Goal: Information Seeking & Learning: Compare options

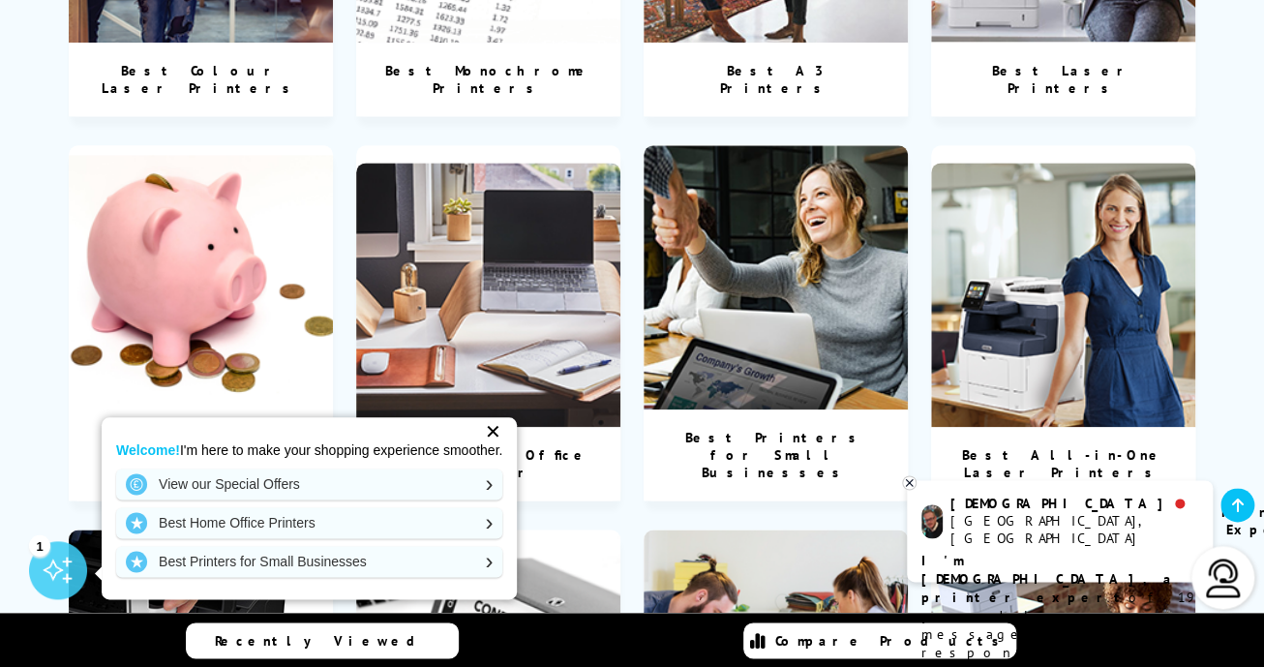
scroll to position [1030, 0]
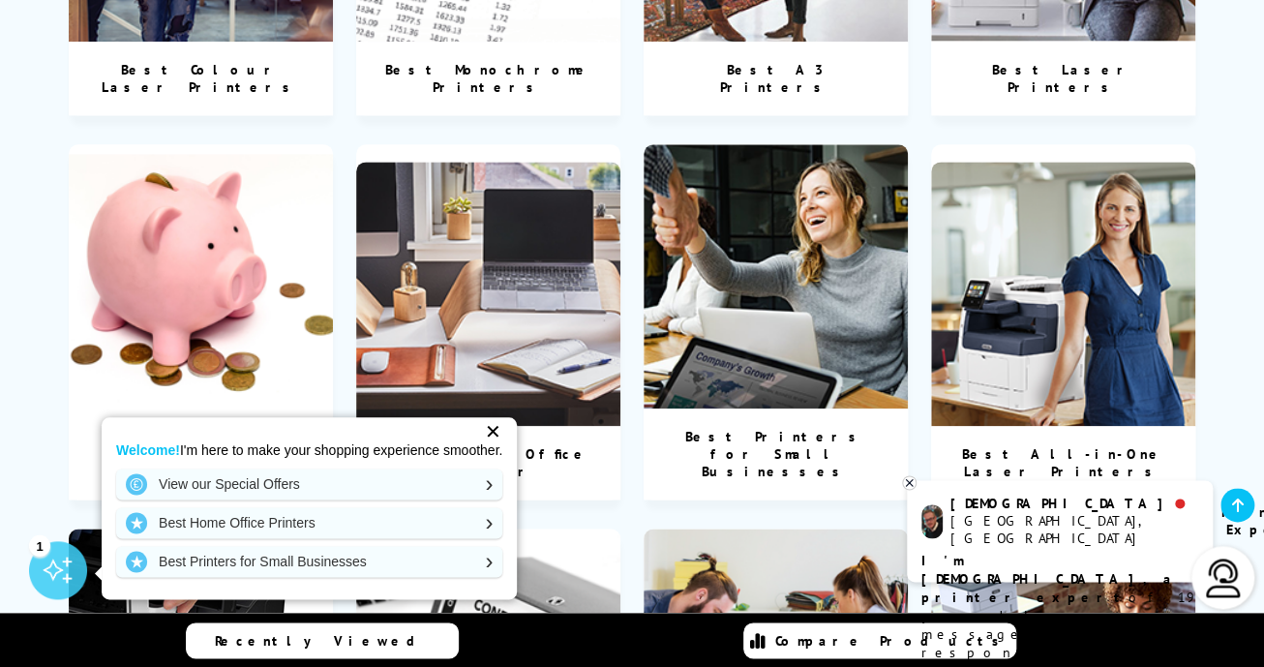
click at [898, 536] on img at bounding box center [775, 660] width 264 height 264
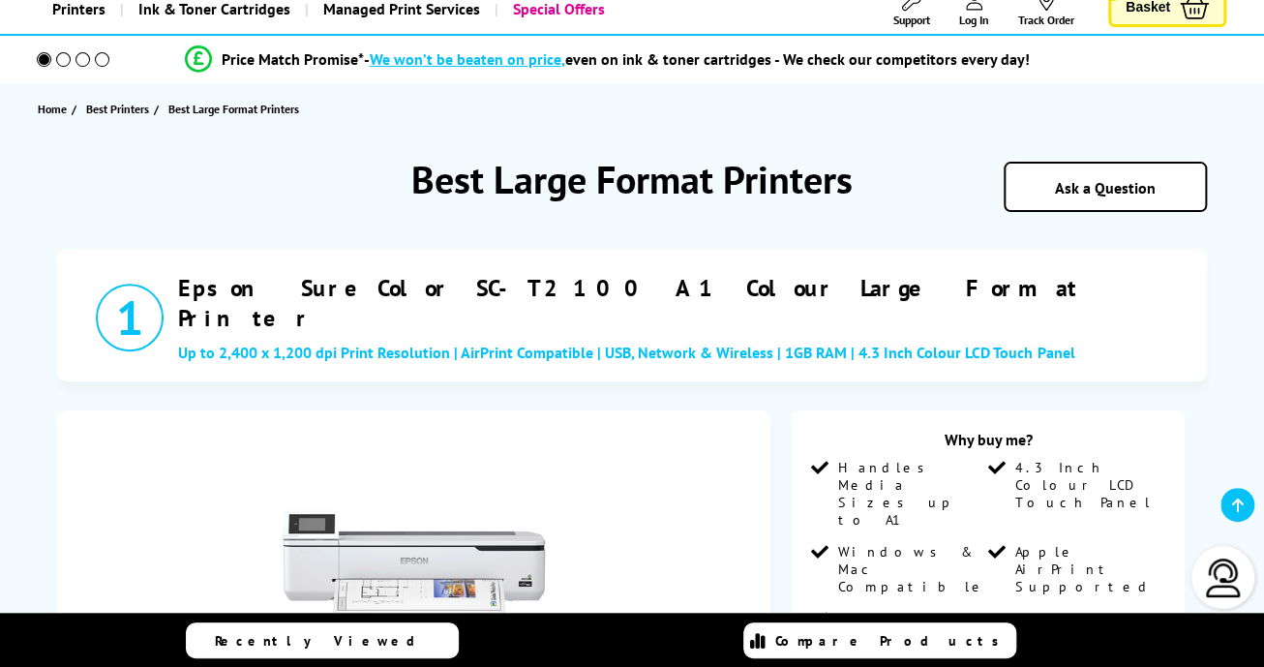
scroll to position [133, 0]
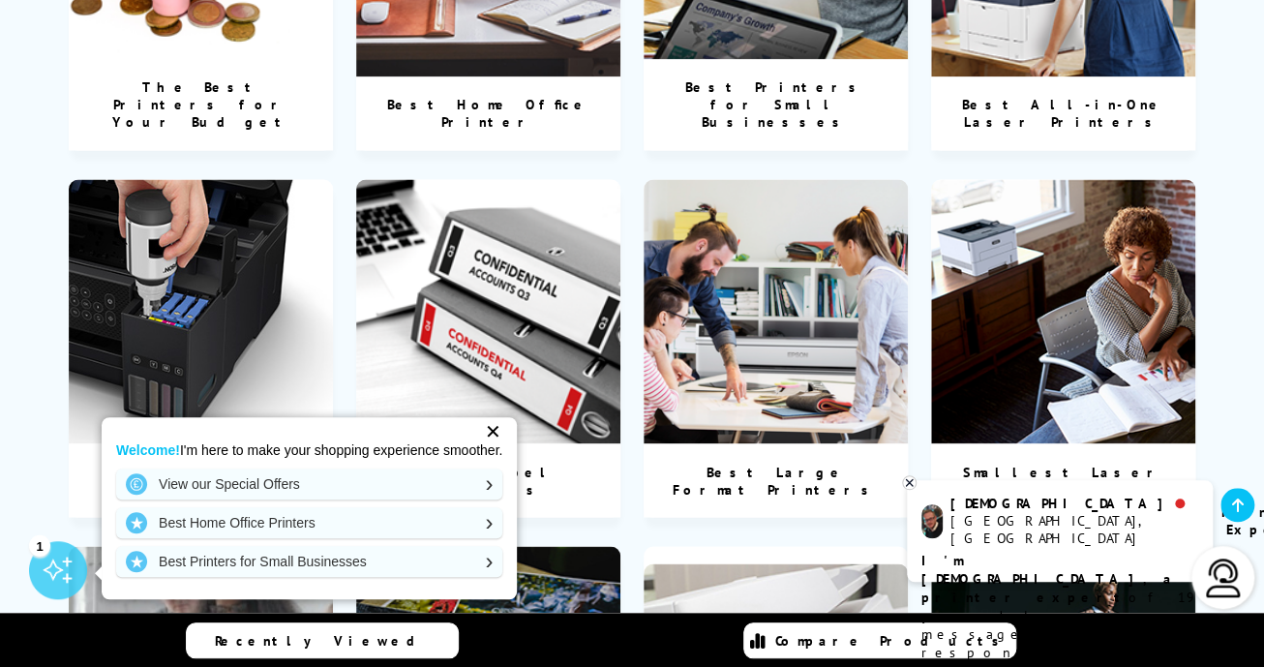
scroll to position [1374, 0]
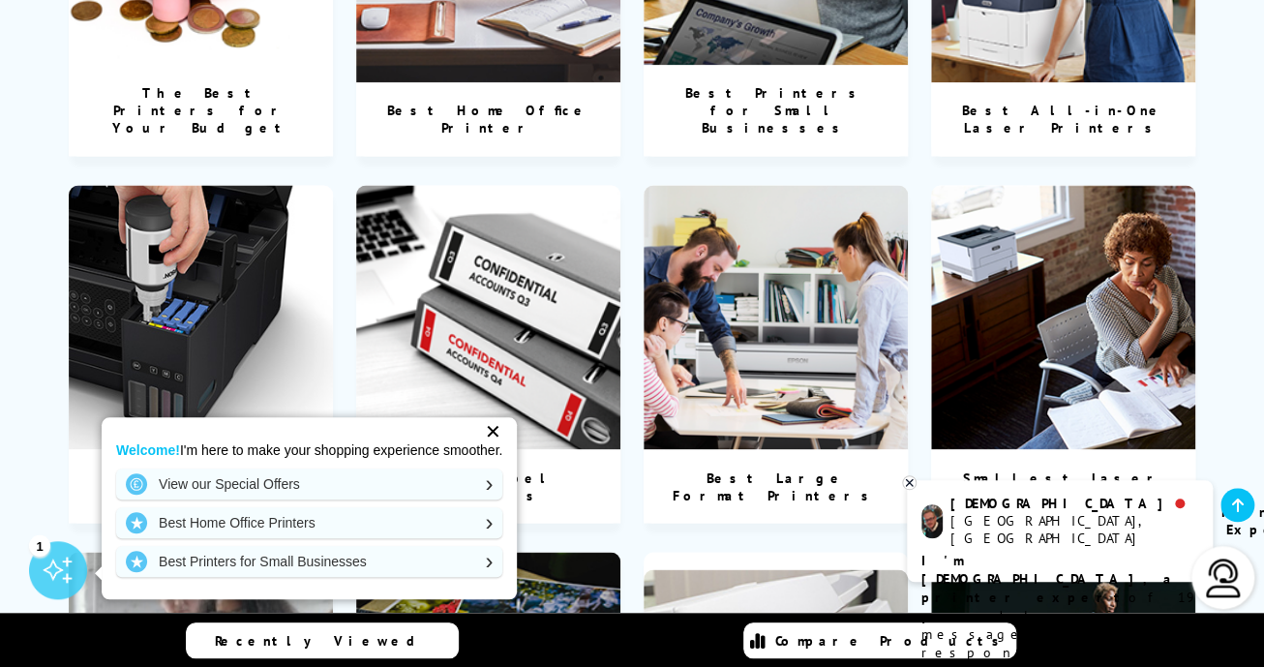
click at [920, 486] on div "Christian Manchester, UK Printer Expert I'm Christian, a printer expert of 19 y…" at bounding box center [1060, 531] width 306 height 102
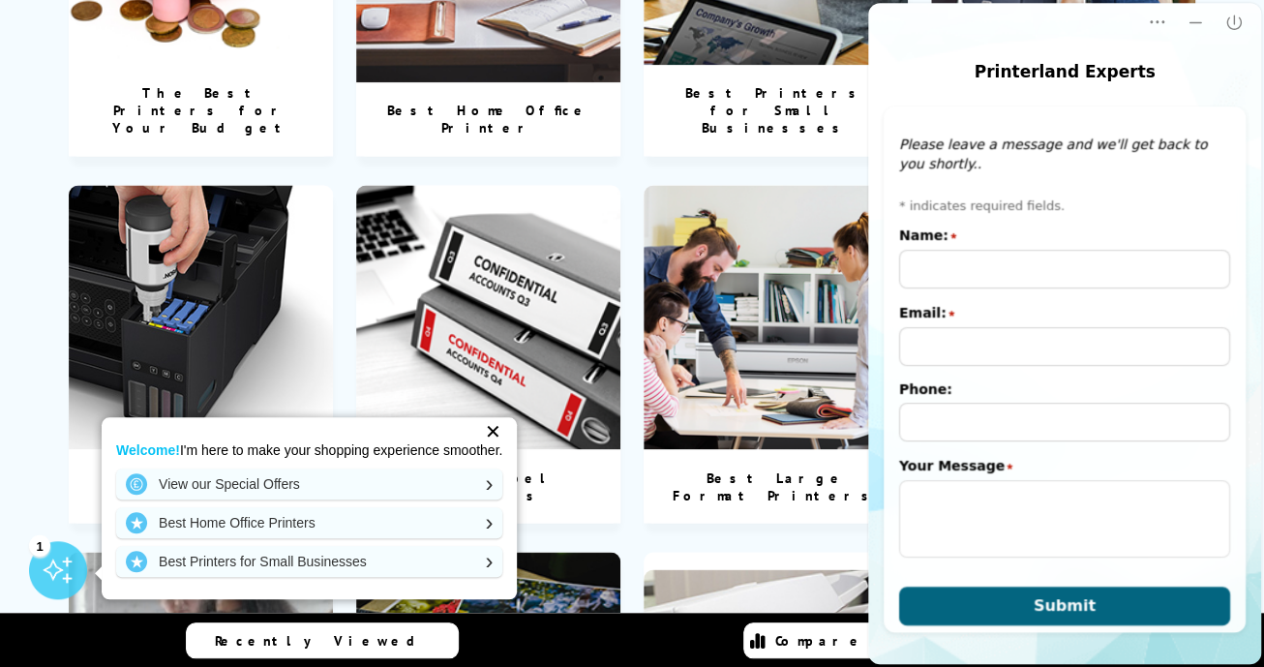
scroll to position [0, 0]
click at [1233, 20] on icon "Close" at bounding box center [1233, 22] width 15 height 15
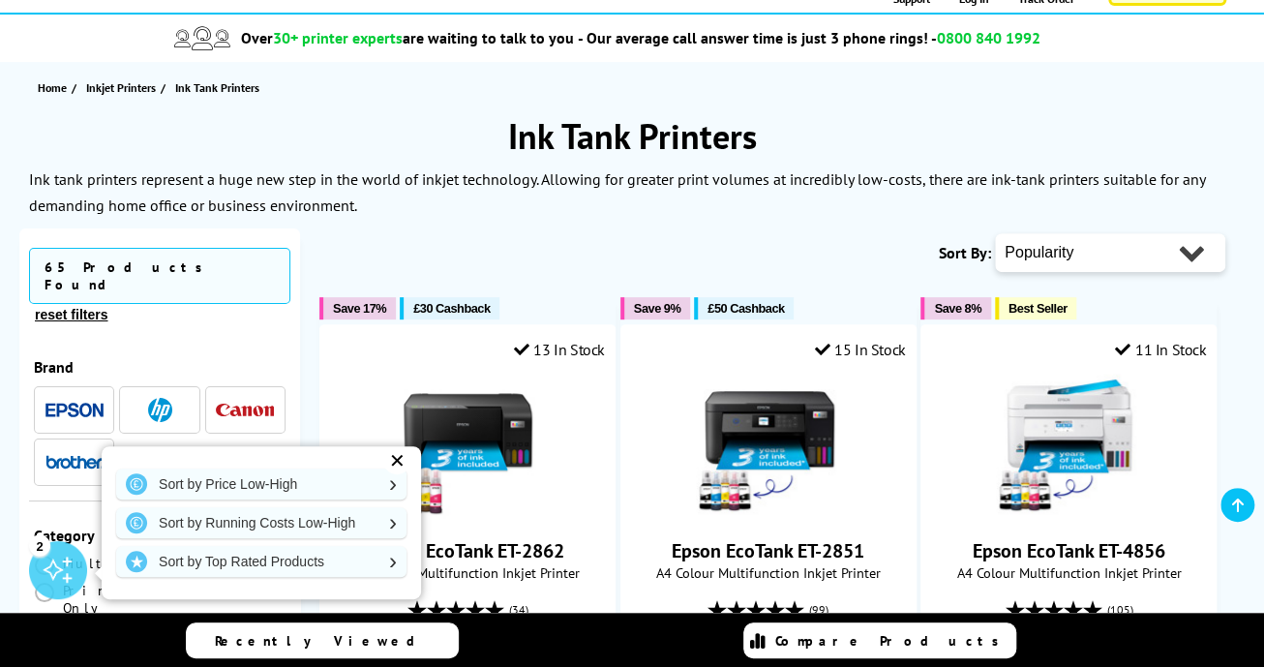
scroll to position [167, 0]
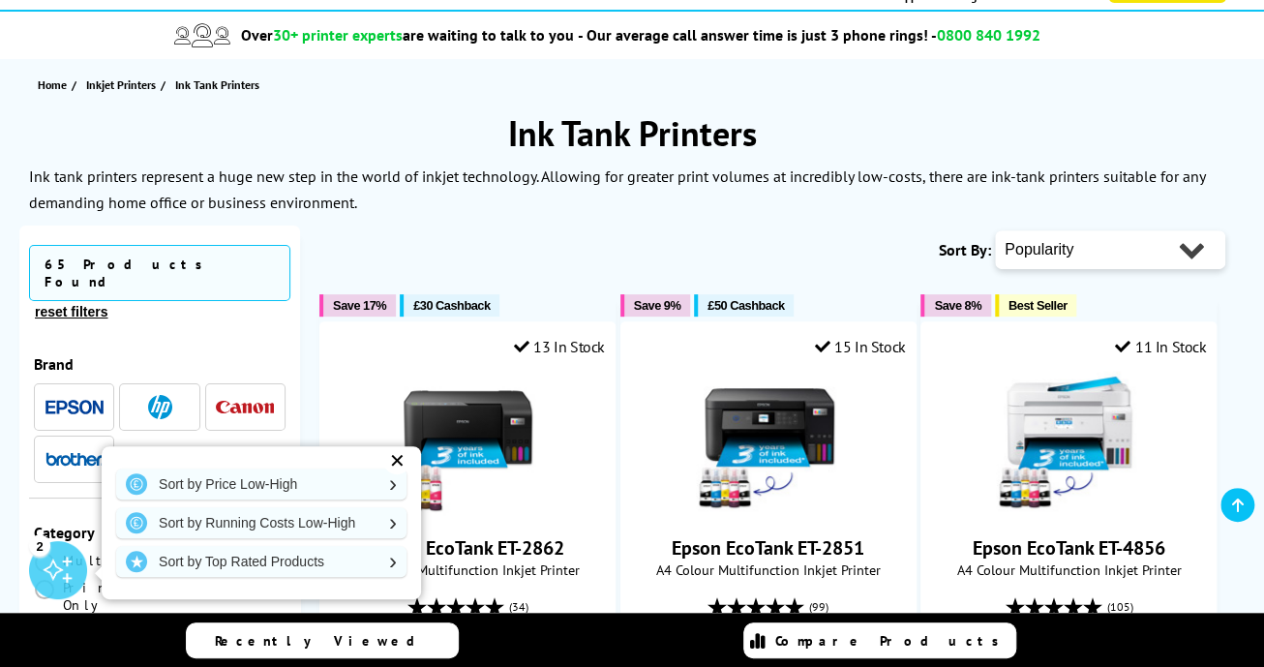
click at [1204, 246] on select "Popularity Rating Price - Low to High Price - High to Low Running Costs - Low t…" at bounding box center [1110, 249] width 230 height 39
click at [400, 474] on div "✕" at bounding box center [396, 460] width 27 height 27
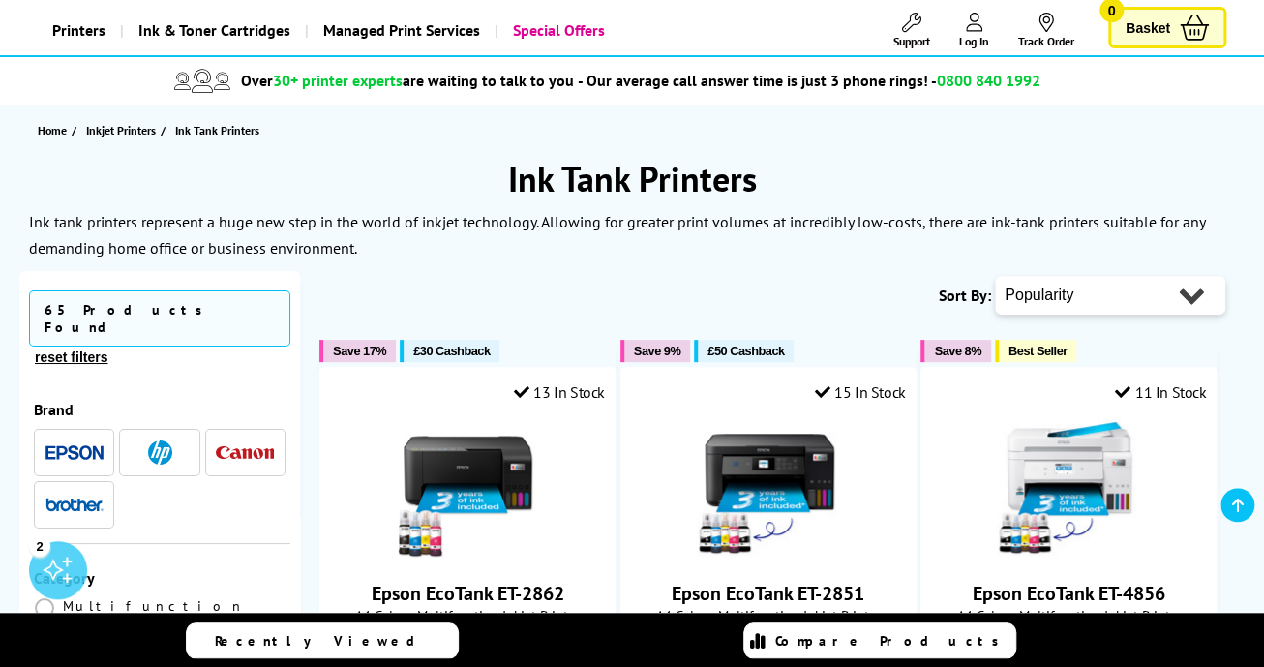
scroll to position [0, 0]
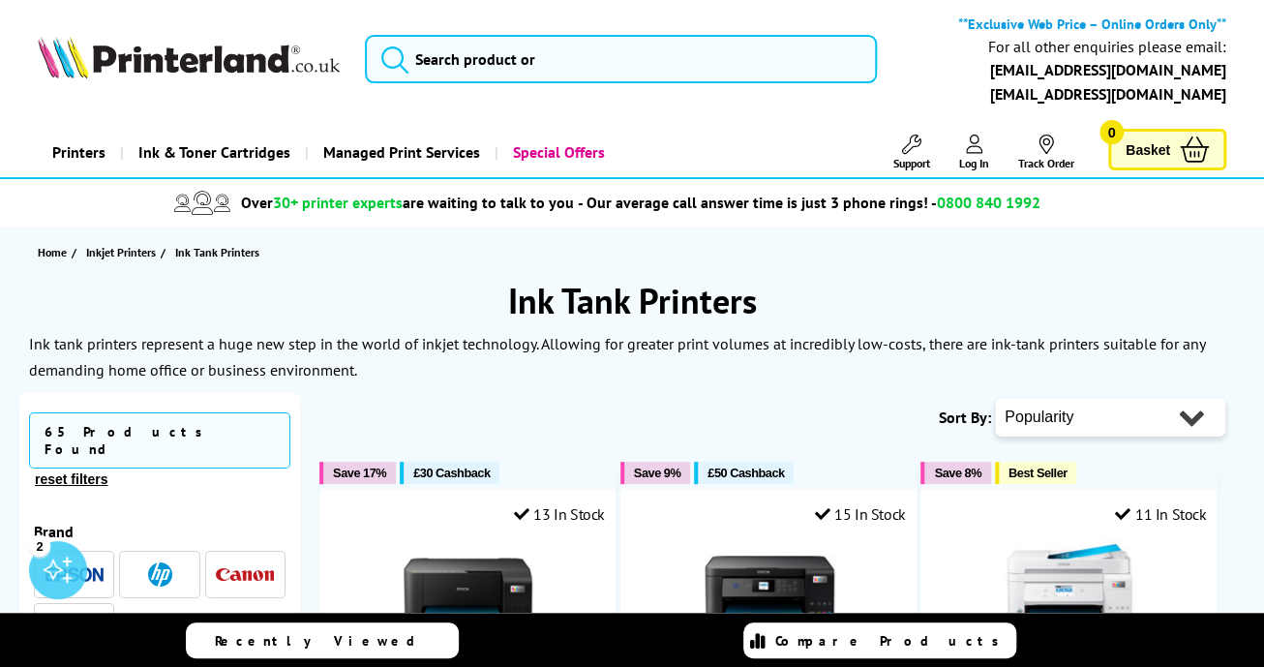
click at [1196, 418] on select "Popularity Rating Price - Low to High Price - High to Low Running Costs - Low t…" at bounding box center [1110, 417] width 230 height 39
select select "Rating"
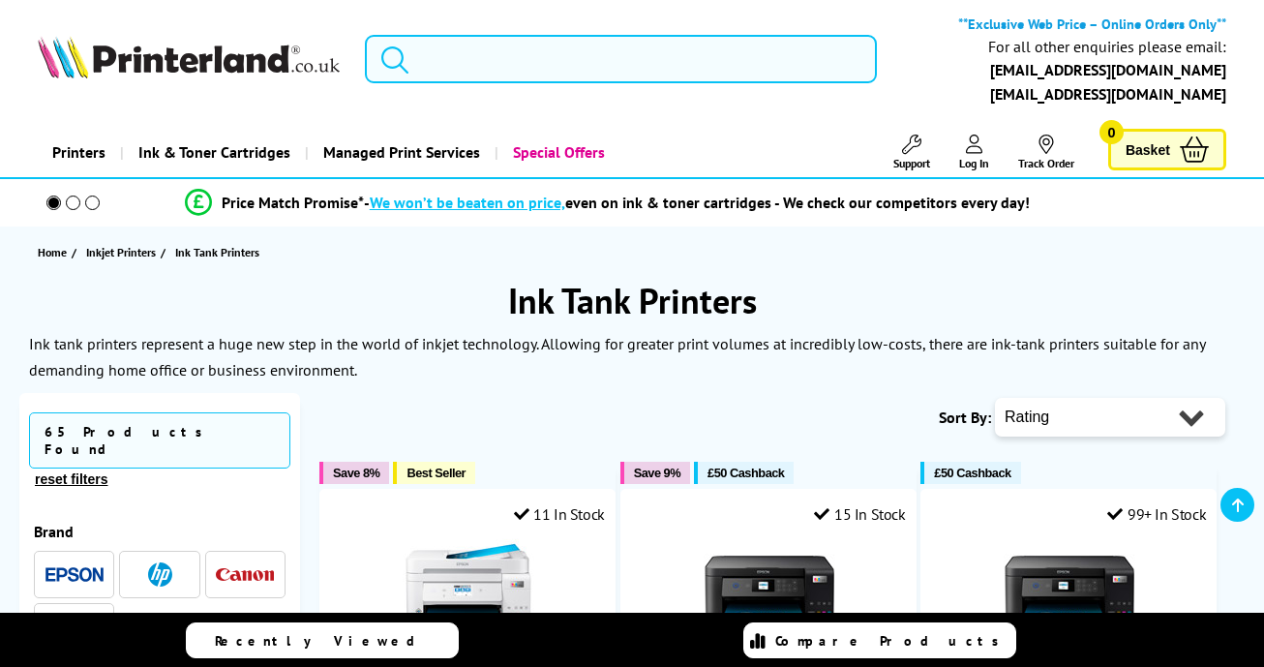
scroll to position [209, 0]
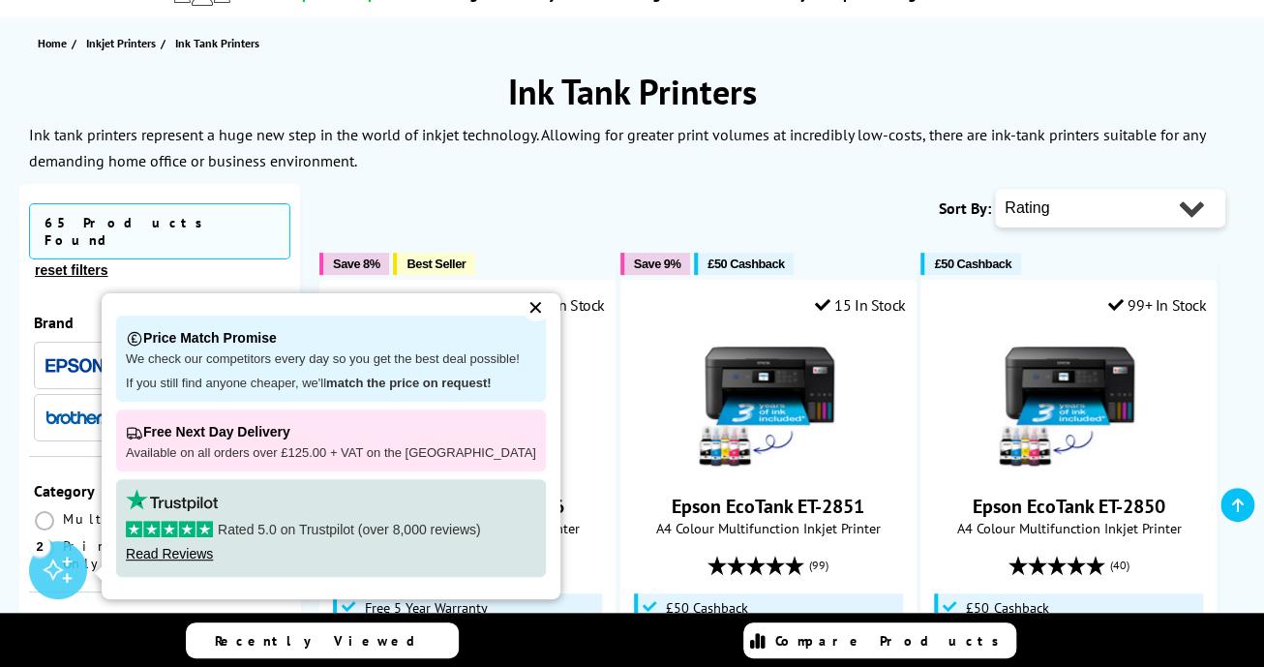
click at [522, 321] on div "✕" at bounding box center [535, 307] width 27 height 27
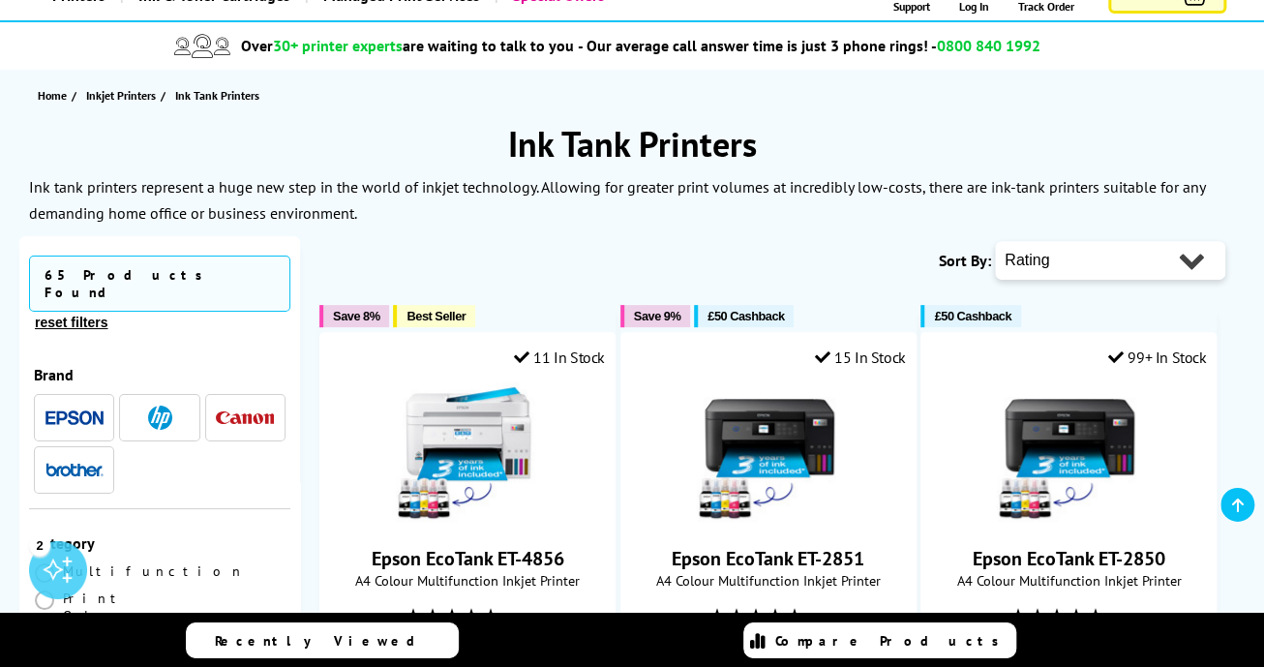
scroll to position [0, 0]
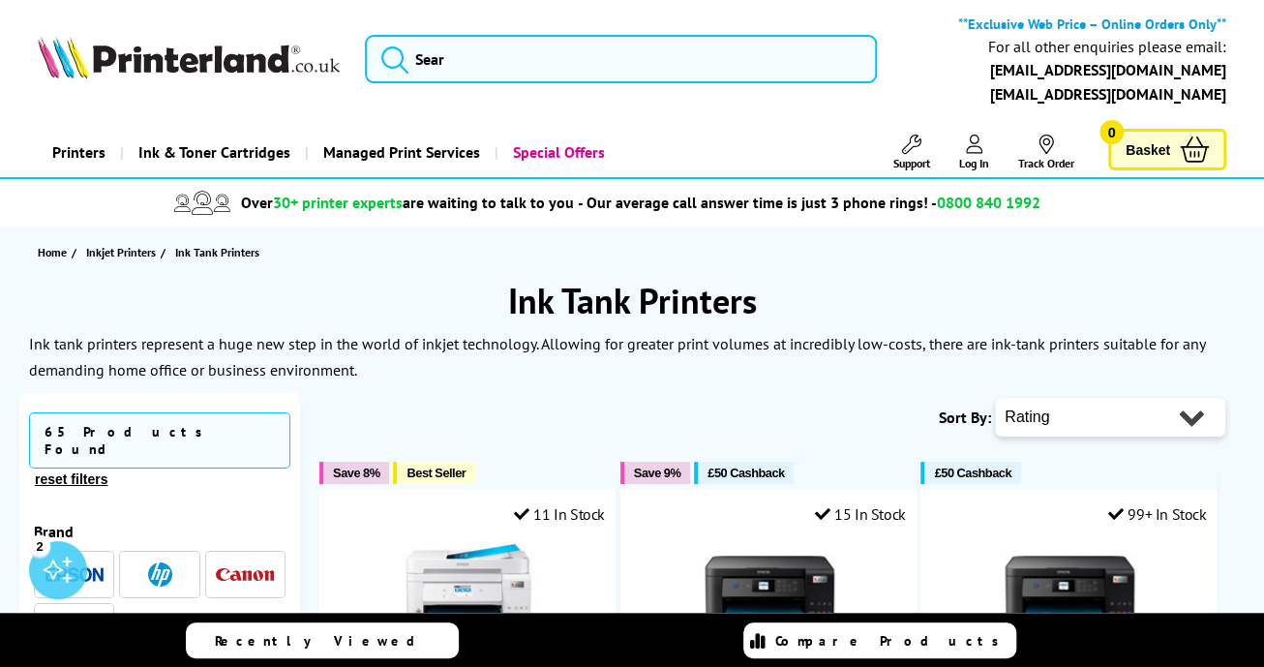
click at [1198, 418] on select "Popularity Rating Price - Low to High Price - High to Low Running Costs - Low t…" at bounding box center [1110, 417] width 230 height 39
select select "Price Ascending"
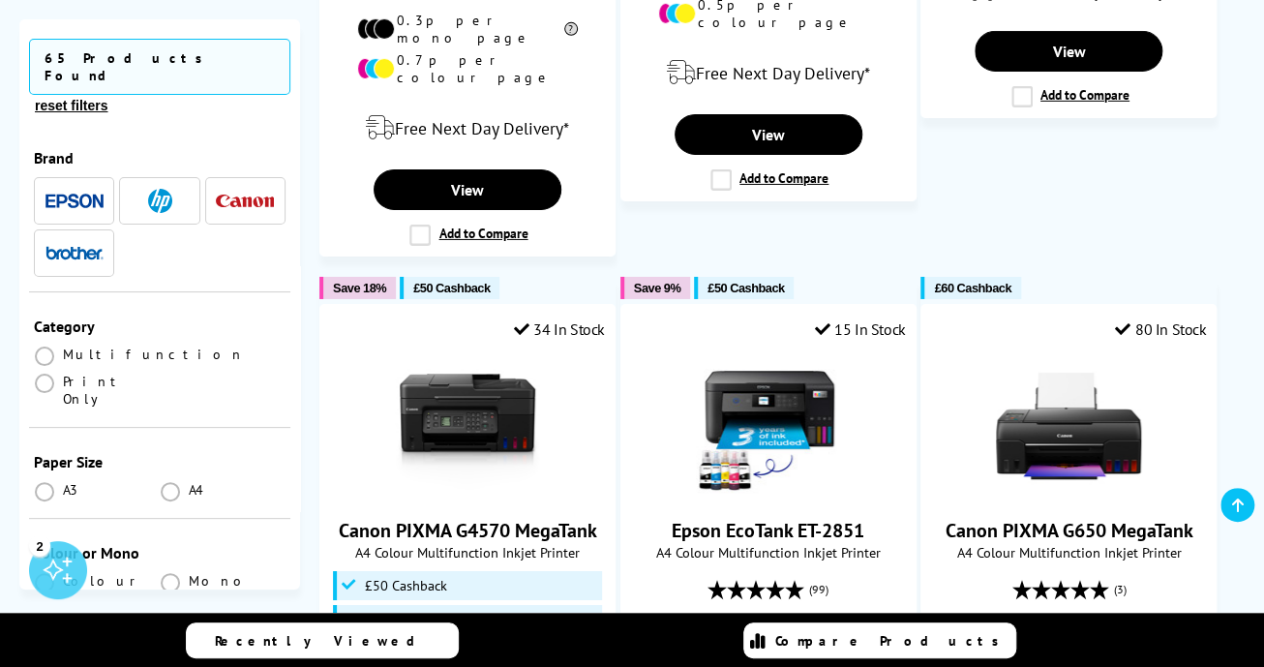
scroll to position [2690, 0]
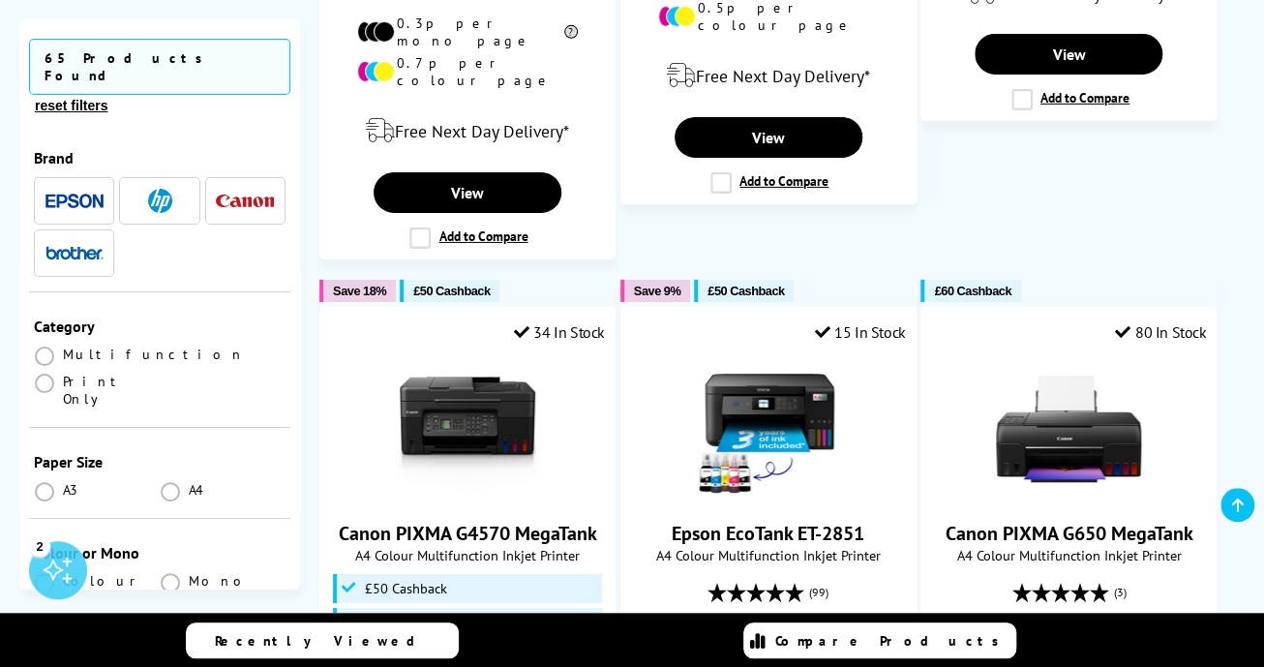
click at [174, 482] on span at bounding box center [170, 491] width 19 height 19
click at [189, 484] on input "radio" at bounding box center [189, 484] width 0 height 0
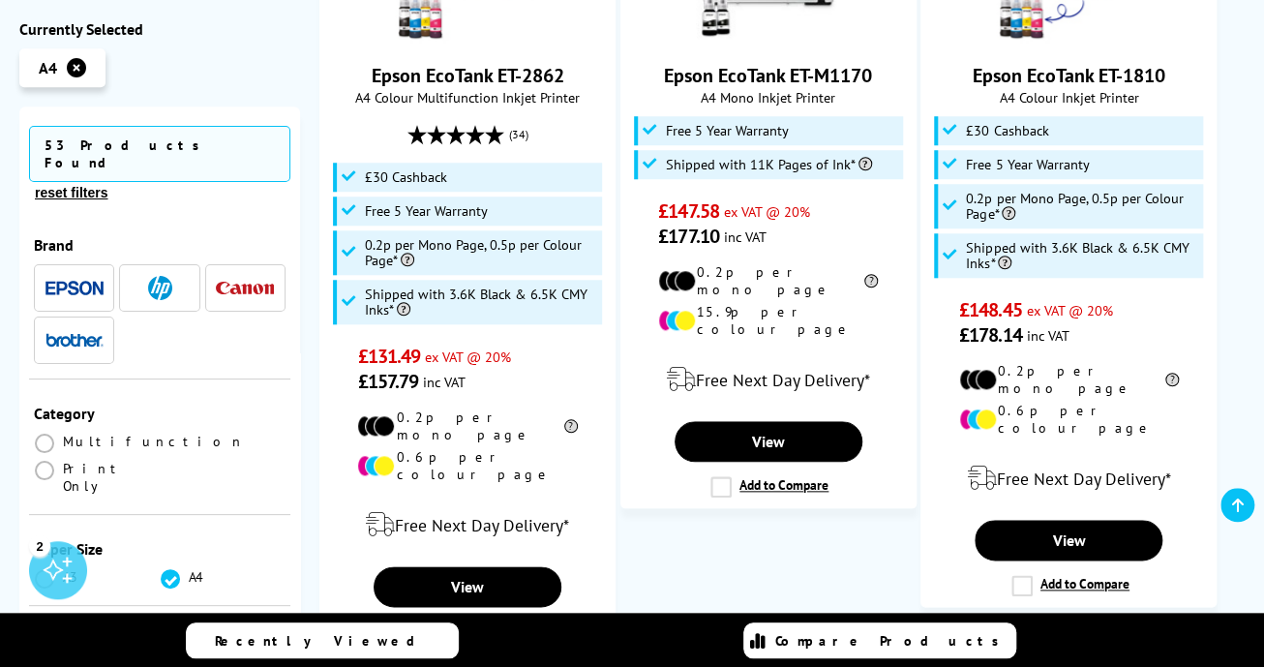
scroll to position [642, 0]
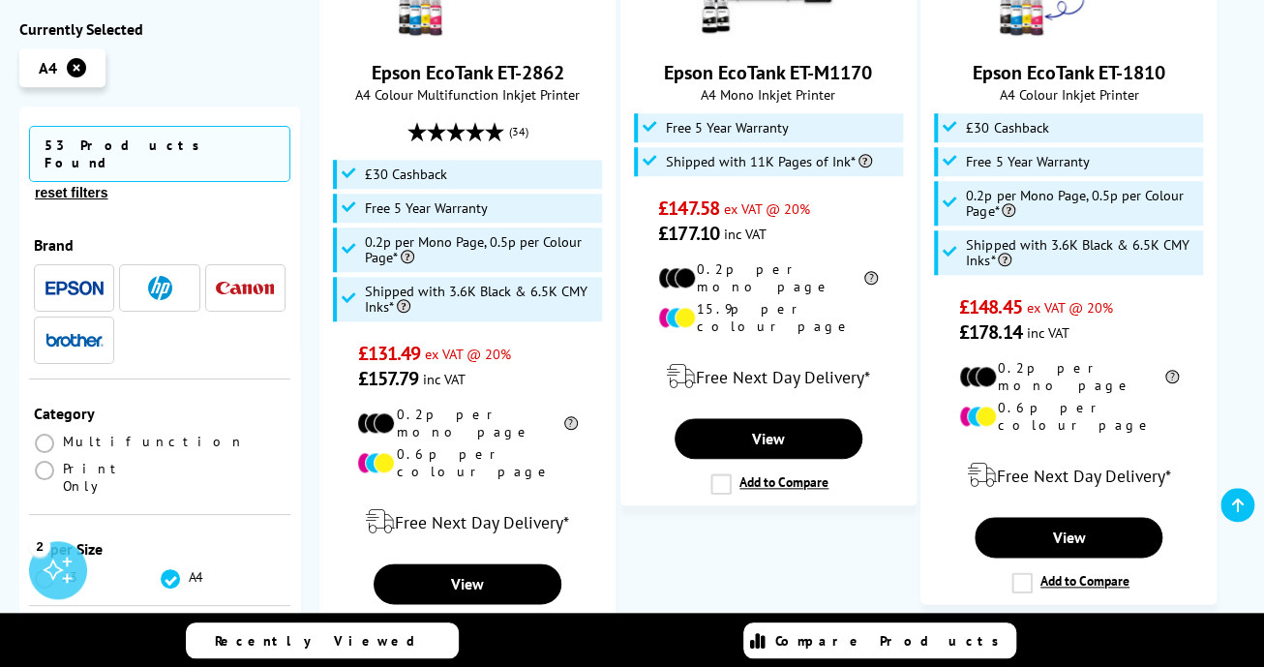
click at [54, 461] on span at bounding box center [44, 470] width 19 height 19
click at [63, 462] on Only "radio" at bounding box center [63, 462] width 0 height 0
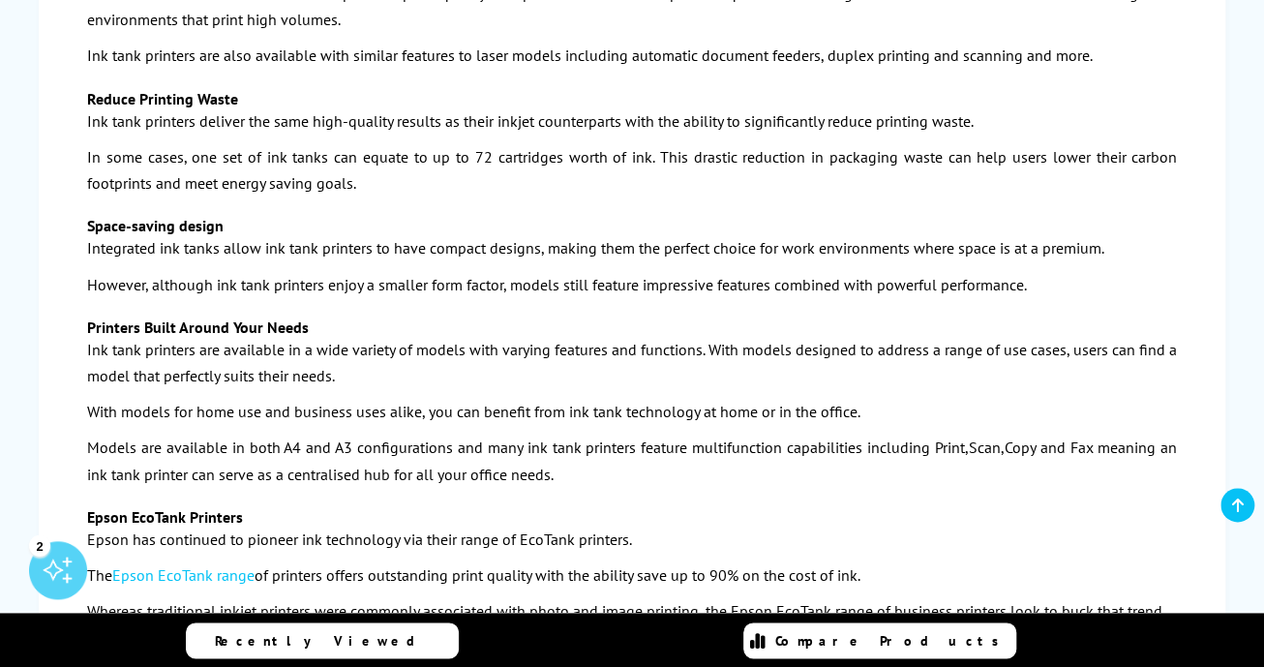
scroll to position [2850, 0]
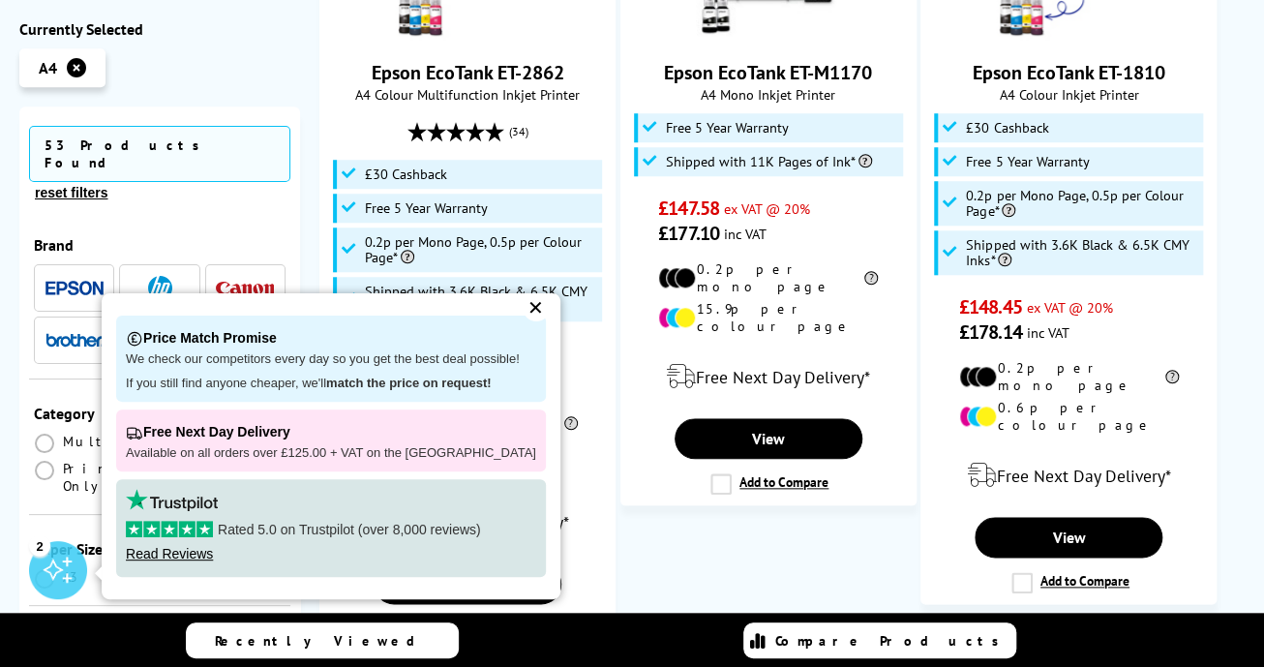
scroll to position [642, 0]
click at [522, 308] on div "✕" at bounding box center [535, 307] width 27 height 27
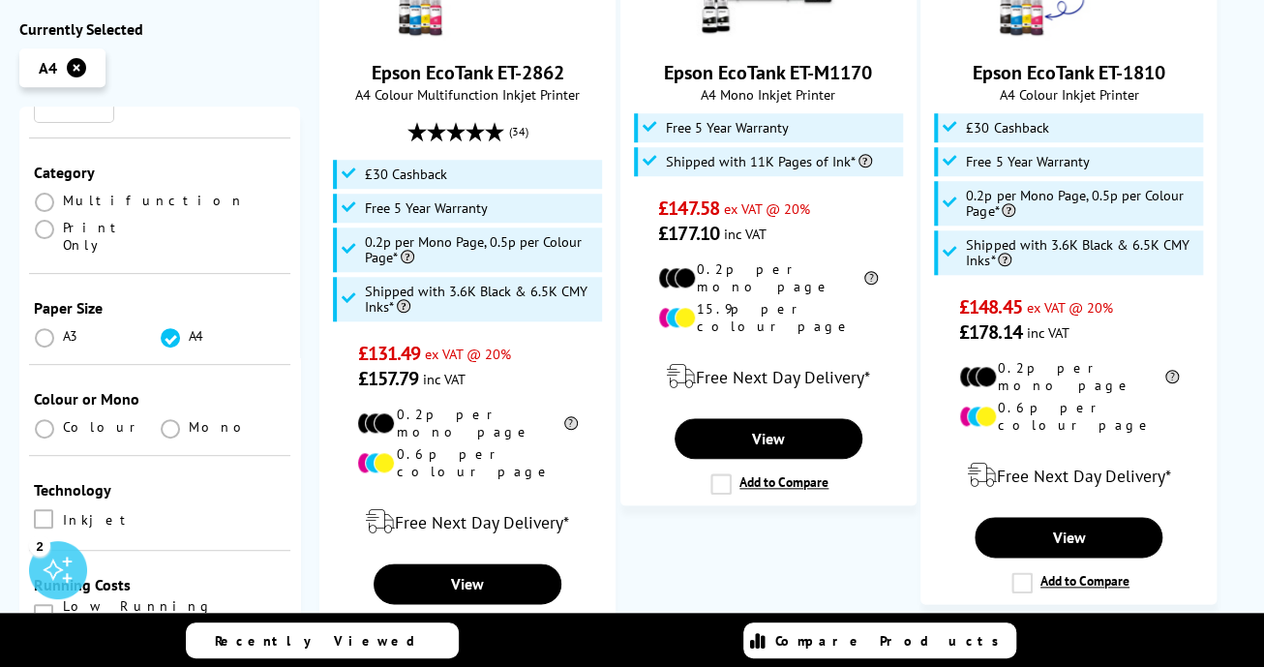
scroll to position [242, 0]
click at [35, 418] on span at bounding box center [44, 427] width 19 height 19
click at [63, 420] on input "radio" at bounding box center [63, 420] width 0 height 0
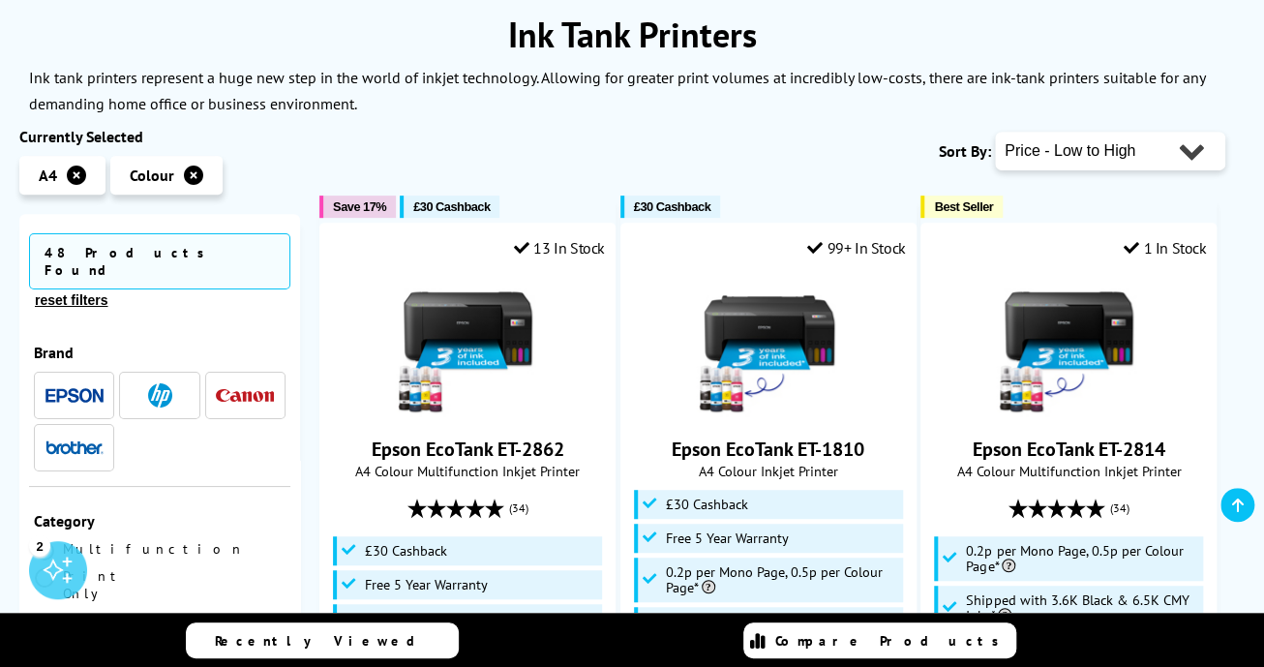
scroll to position [267, 0]
